Goal: Information Seeking & Learning: Learn about a topic

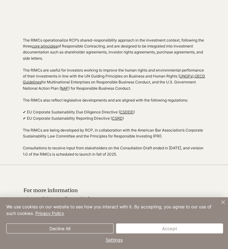
scroll to position [553, 0]
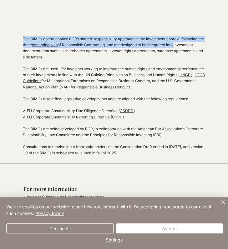
drag, startPoint x: 227, startPoint y: 108, endPoint x: 231, endPoint y: 56, distance: 52.0
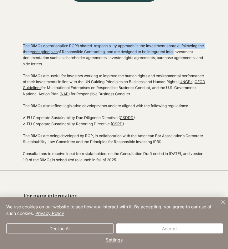
scroll to position [550, 0]
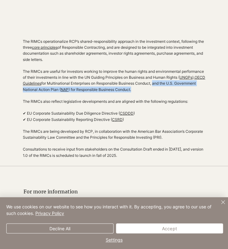
drag, startPoint x: 183, startPoint y: 95, endPoint x: 164, endPoint y: 103, distance: 21.2
click at [164, 92] on p "The RIMCs are useful for investors working to improve the human rights and envi…" at bounding box center [114, 80] width 182 height 24
copy p "and the U.S. Government National Action Plan ( NAP ) for Responsible Business C…"
drag, startPoint x: 19, startPoint y: 161, endPoint x: 140, endPoint y: 166, distance: 120.9
click at [140, 165] on div "The RIMCs operationalize RCP’s shared-responsibility approach in the investment…" at bounding box center [114, 98] width 228 height 135
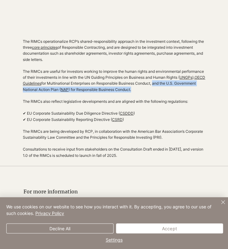
click at [140, 158] on p "Consultations to receive input from stakeholders on the Consultation Draft ende…" at bounding box center [114, 152] width 182 height 12
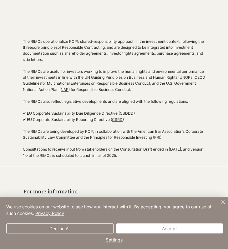
drag, startPoint x: 134, startPoint y: 167, endPoint x: 24, endPoint y: 162, distance: 109.7
click at [24, 158] on p "Consultations to receive input from stakeholders on the Consultation Draft ende…" at bounding box center [114, 152] width 182 height 12
copy p "onsultations to receive input from stakeholders on the Consultation Draft ended…"
